Goal: Task Accomplishment & Management: Complete application form

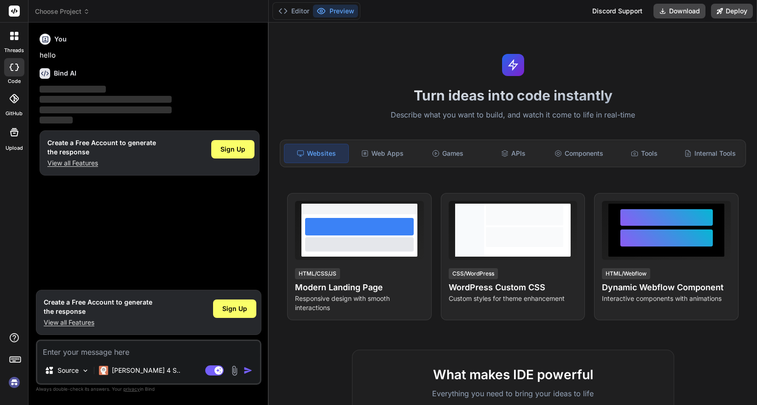
type textarea "x"
type textarea "ww"
type textarea "x"
type textarea "www"
type textarea "x"
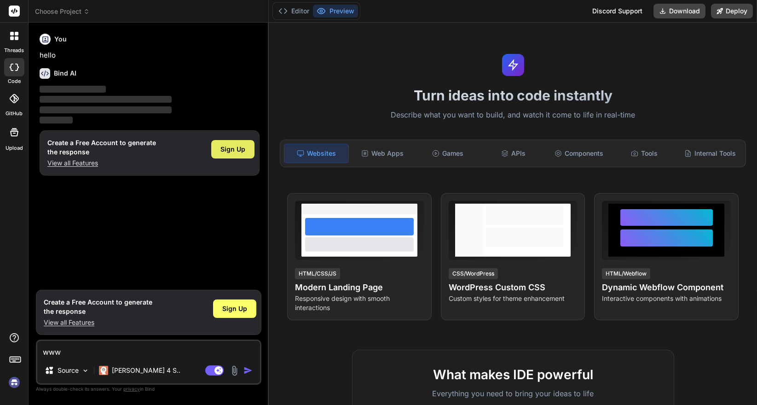
type textarea "www"
click at [228, 145] on span "Sign Up" at bounding box center [233, 149] width 25 height 9
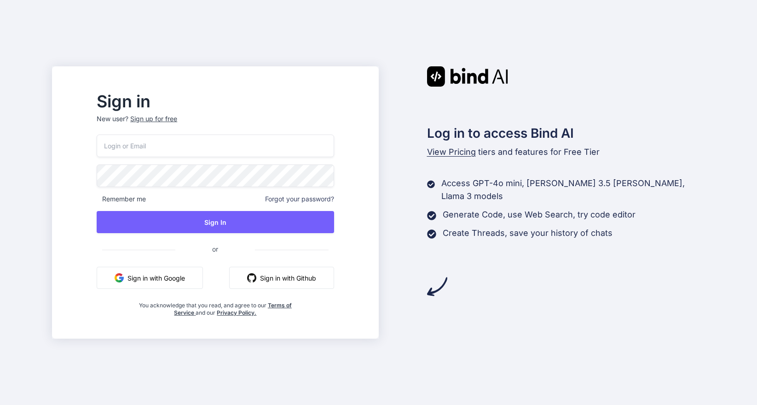
click at [163, 160] on div "Remember me Forgot your password? Sign In or Sign in with Google Sign in with G…" at bounding box center [215, 225] width 237 height 182
click at [180, 139] on input "email" at bounding box center [215, 145] width 237 height 23
click at [243, 144] on input "email" at bounding box center [215, 145] width 237 height 23
click at [244, 144] on input "email" at bounding box center [215, 145] width 237 height 23
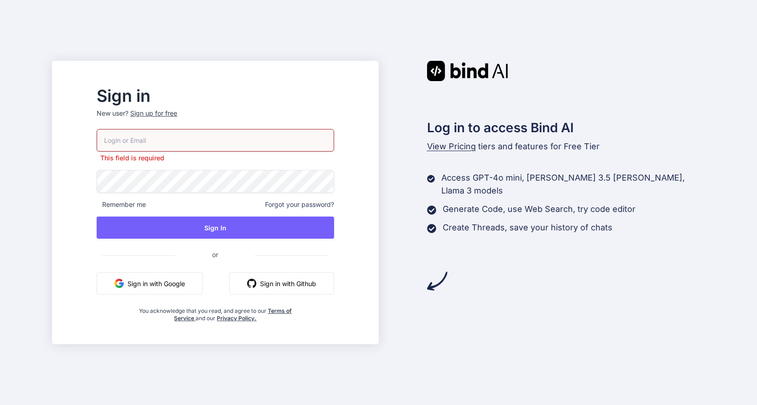
click at [188, 271] on div "This field is required Remember me Forgot your password? Sign In or Sign in wit…" at bounding box center [215, 225] width 237 height 193
click at [582, 133] on h2 "Log in to access Bind AI" at bounding box center [566, 127] width 278 height 19
click at [179, 279] on button "Sign in with Google" at bounding box center [150, 283] width 106 height 22
click at [180, 153] on p "This field is required" at bounding box center [215, 157] width 237 height 9
click at [181, 143] on input "email" at bounding box center [215, 140] width 237 height 23
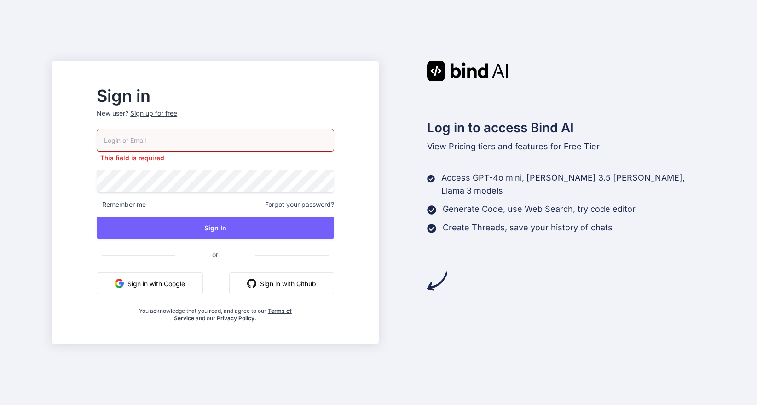
click at [172, 115] on div "Sign up for free" at bounding box center [153, 113] width 47 height 9
